Goal: Find specific page/section: Find specific page/section

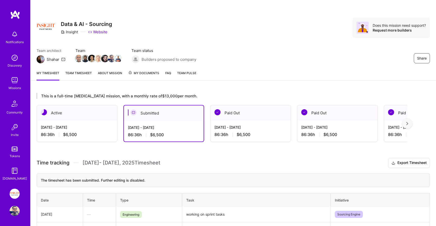
click at [53, 68] on div "My timesheet Team timesheet About Mission My Documents FAQ Team Pulse" at bounding box center [234, 73] width 406 height 14
click at [134, 72] on span "My Documents" at bounding box center [143, 73] width 31 height 6
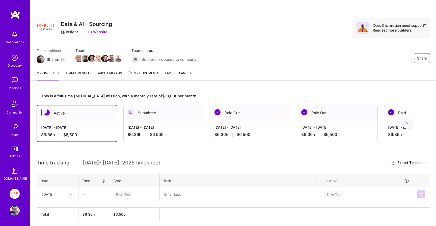
scroll to position [20, 0]
